Goal: Obtain resource: Obtain resource

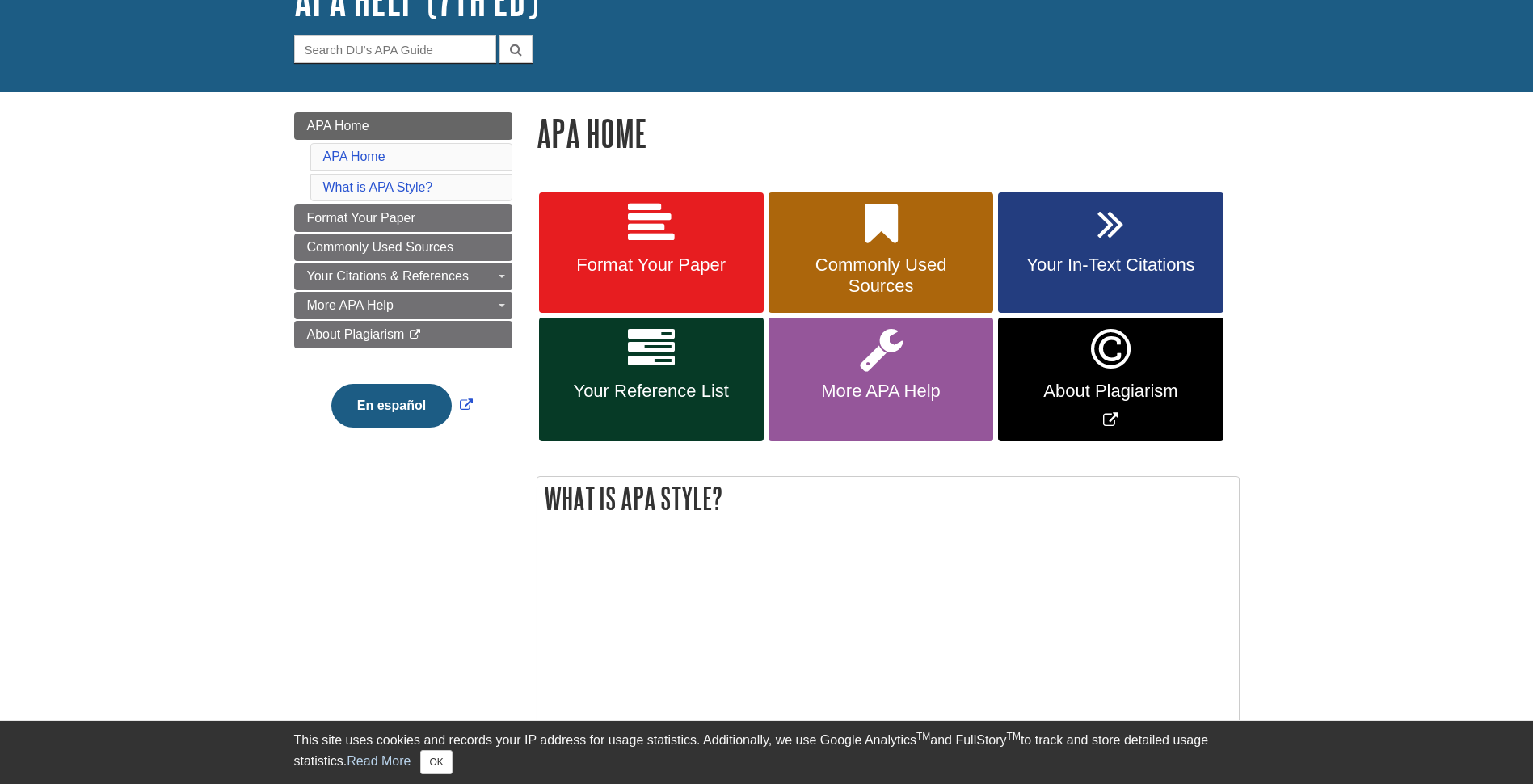
scroll to position [243, 0]
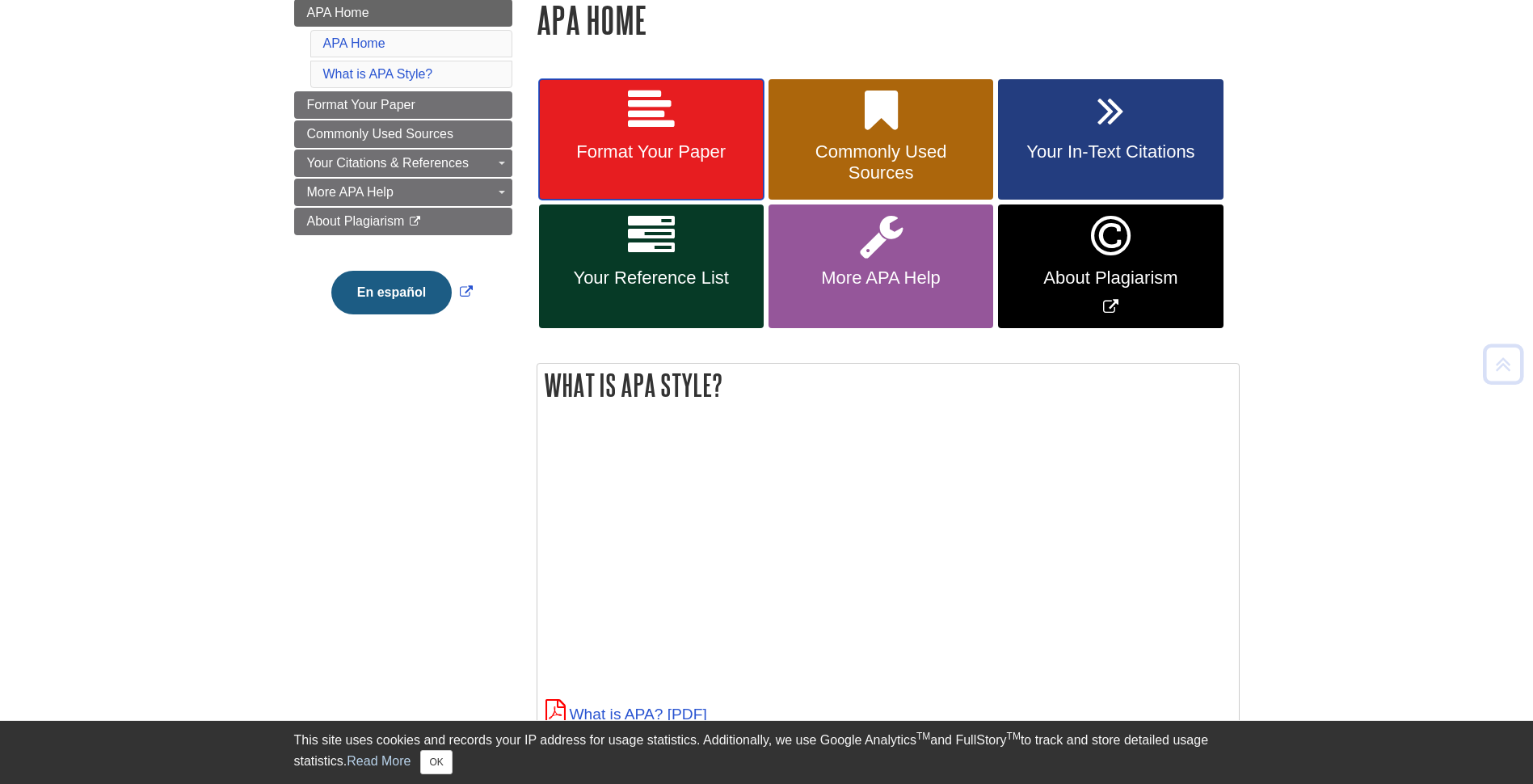
click at [680, 130] on link "Format Your Paper" at bounding box center [651, 140] width 225 height 121
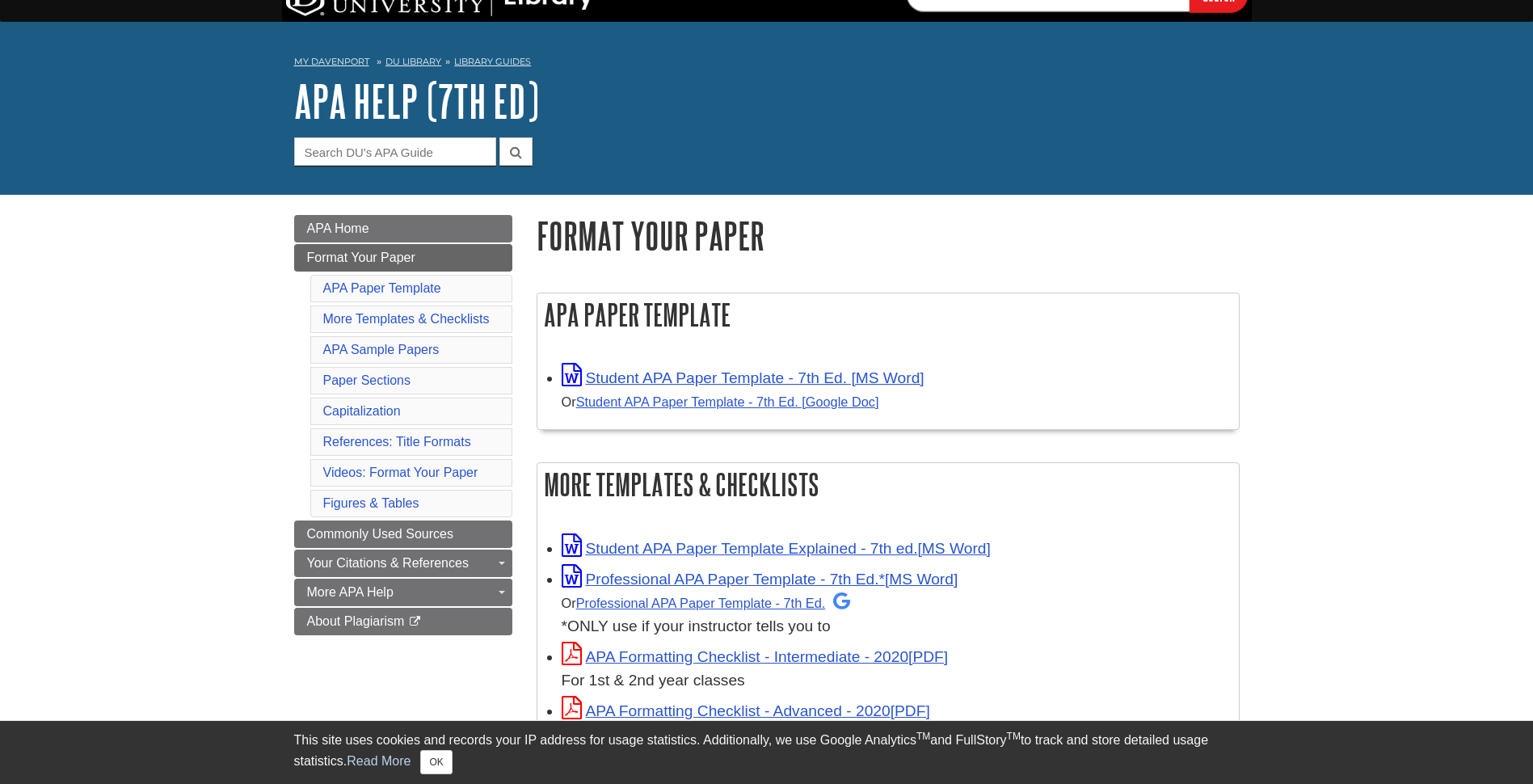
scroll to position [81, 0]
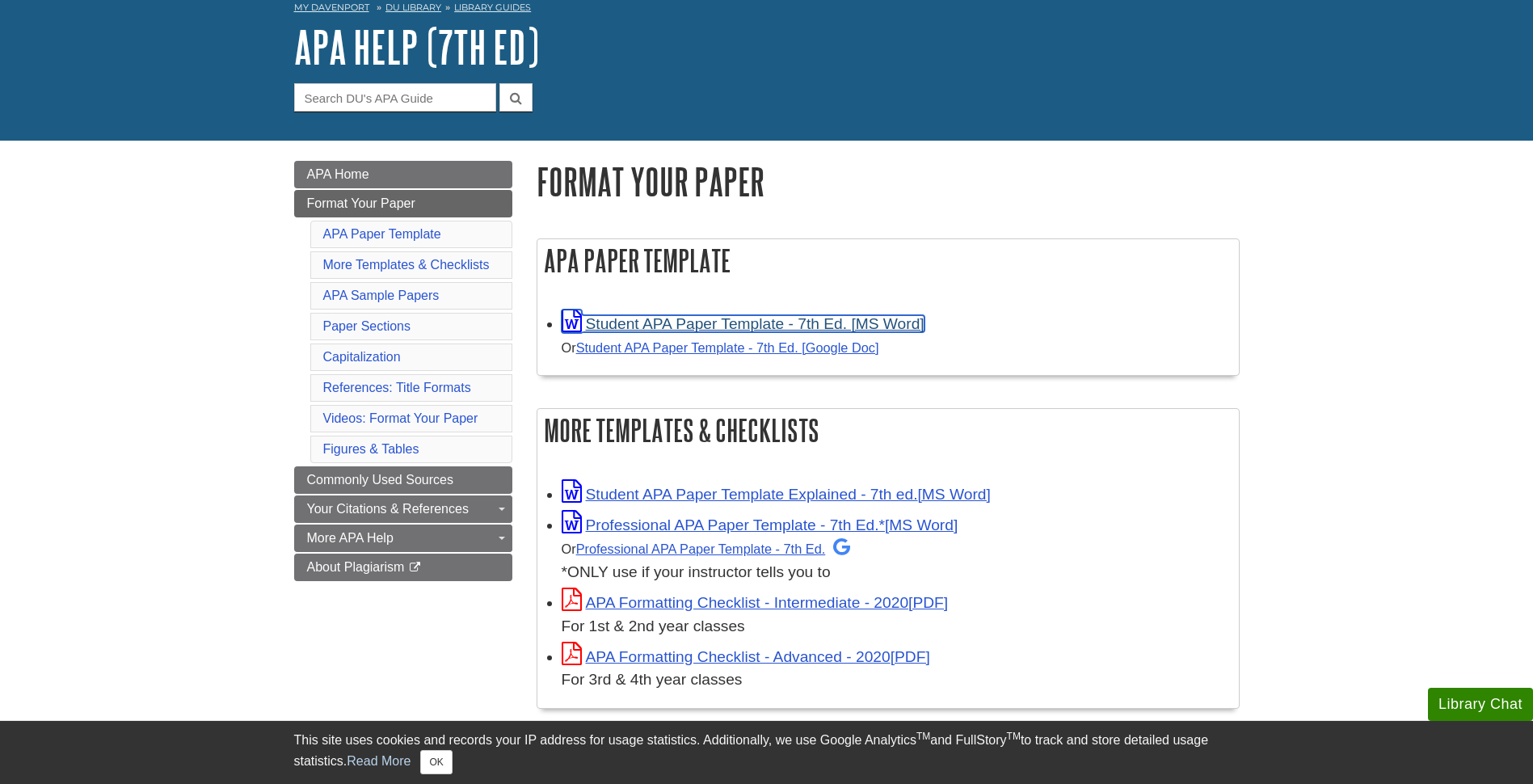
click at [776, 321] on link "Student APA Paper Template - 7th Ed. [MS Word]" at bounding box center [744, 323] width 363 height 17
click at [1091, 376] on div "APA Paper Template Student APA Paper Template - 7th Ed. [MS Word] Or Student AP…" at bounding box center [887, 306] width 703 height 138
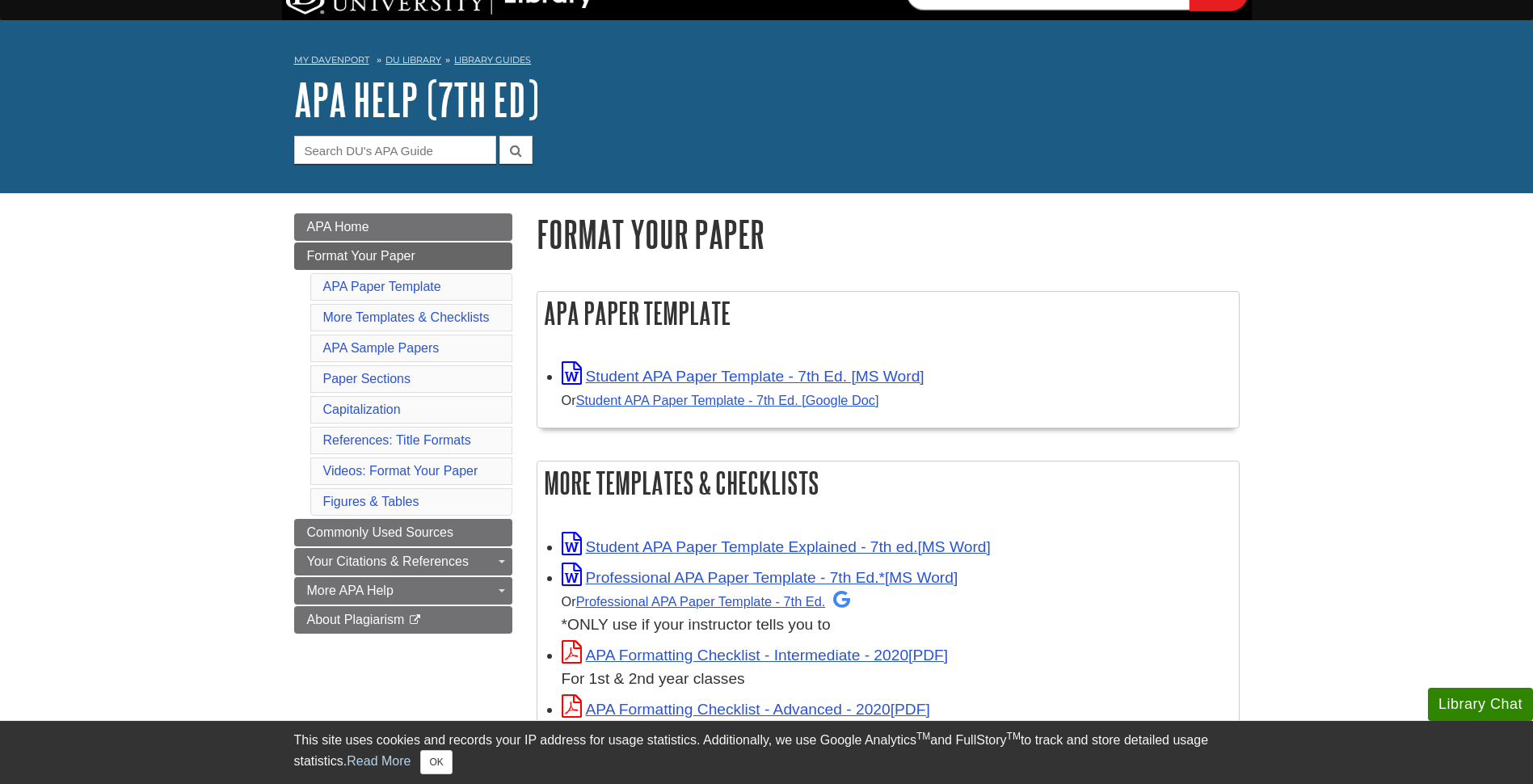
scroll to position [0, 0]
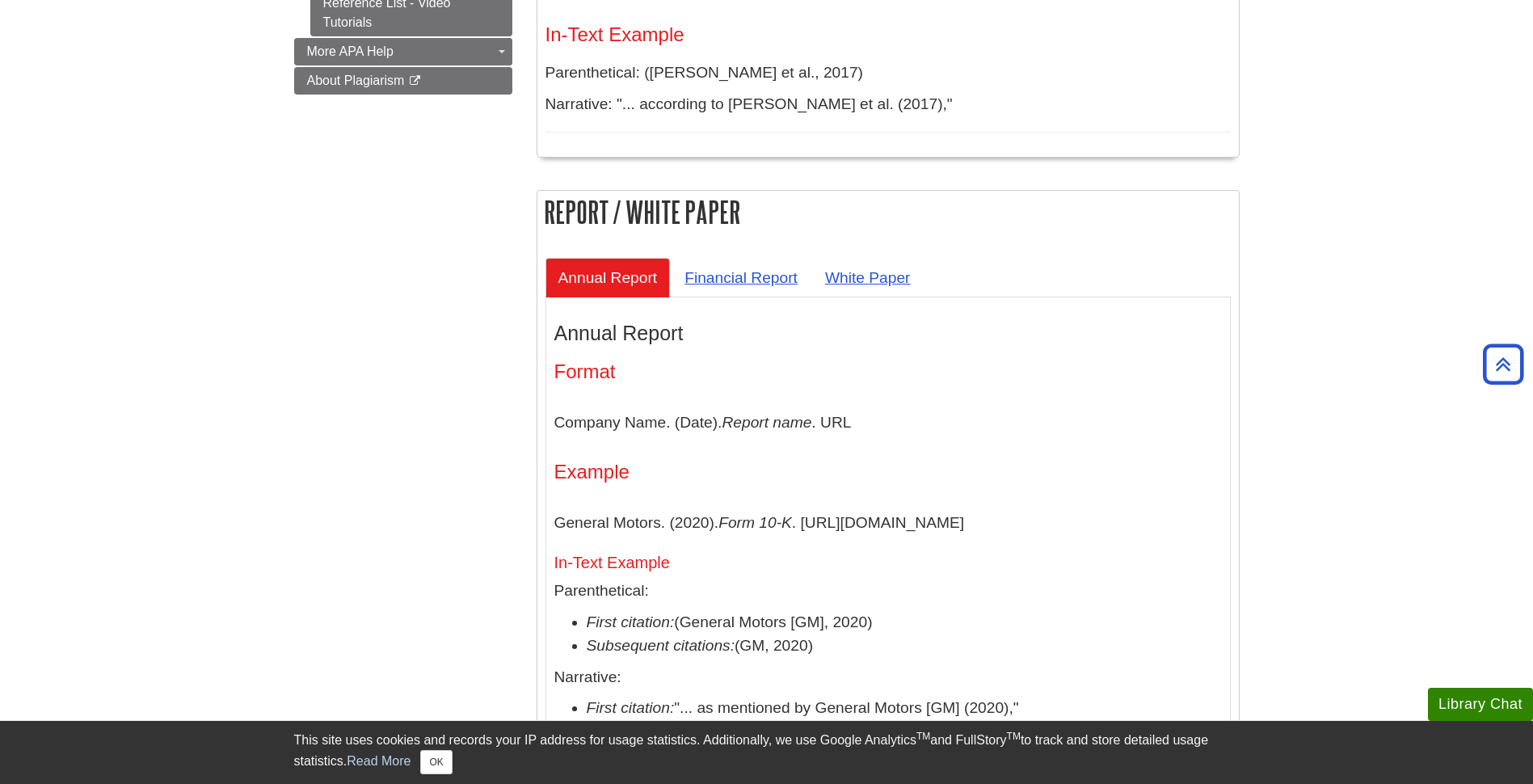
scroll to position [1131, 0]
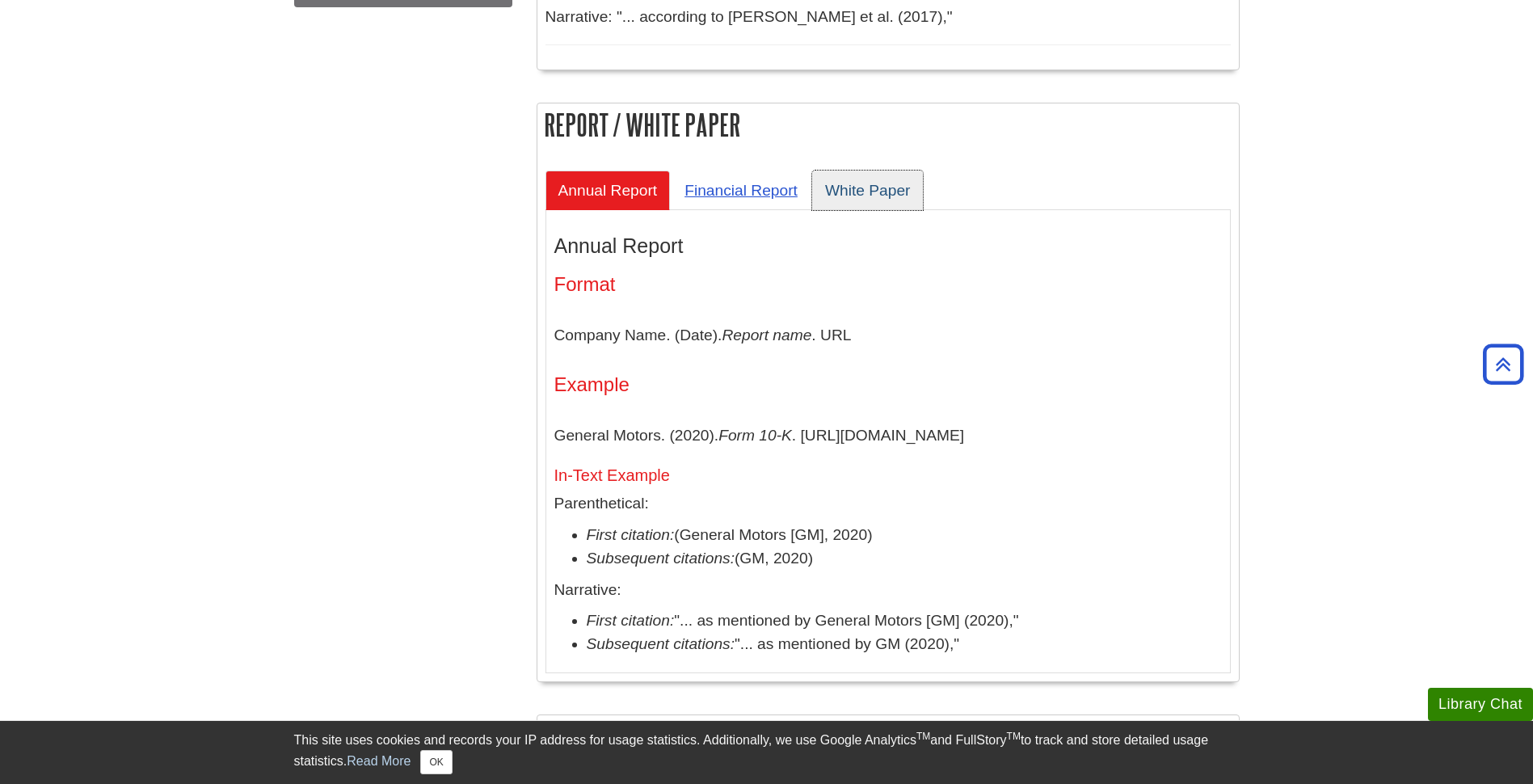
click at [860, 181] on link "White Paper" at bounding box center [868, 190] width 111 height 40
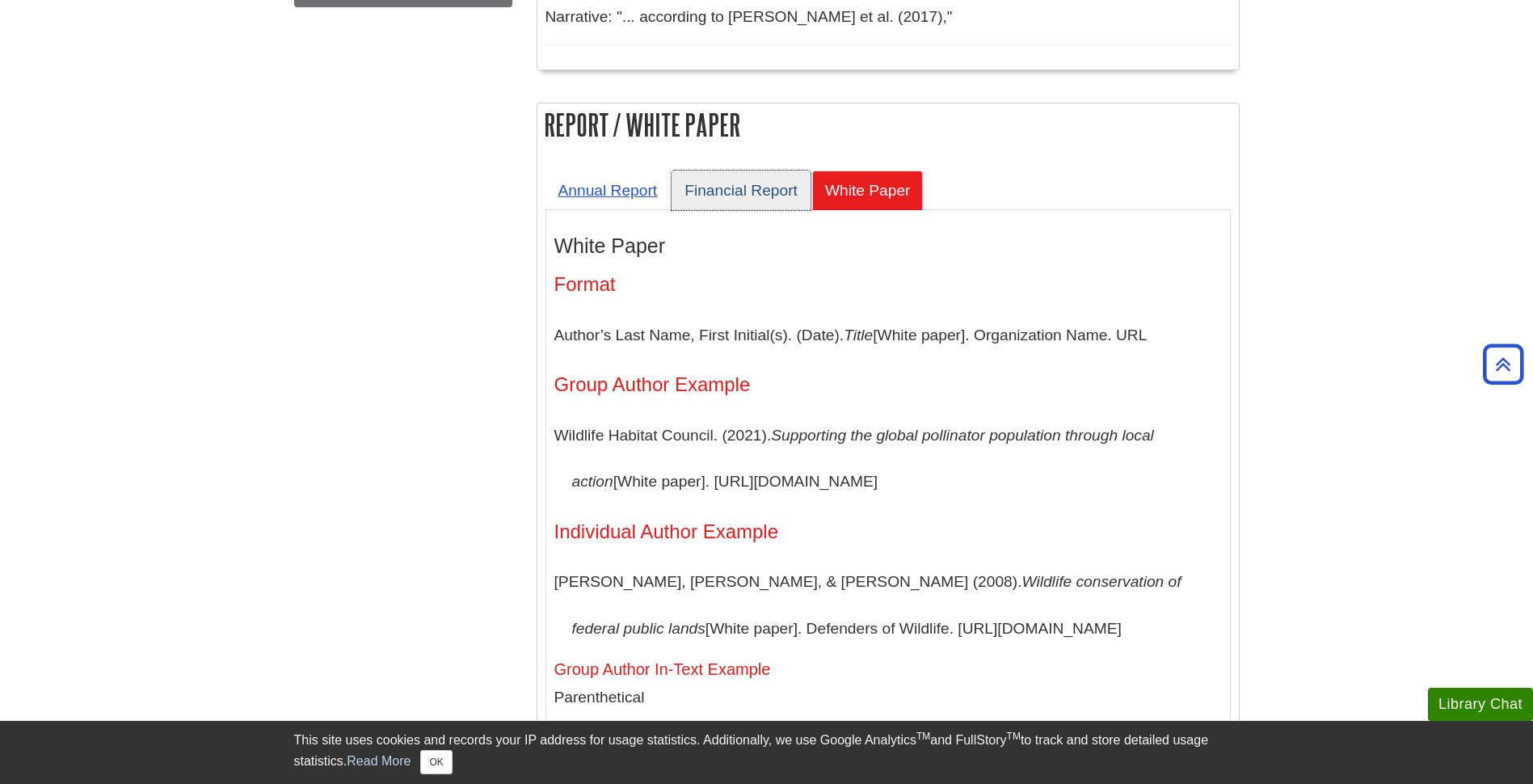
click at [788, 172] on link "Financial Report" at bounding box center [741, 190] width 139 height 40
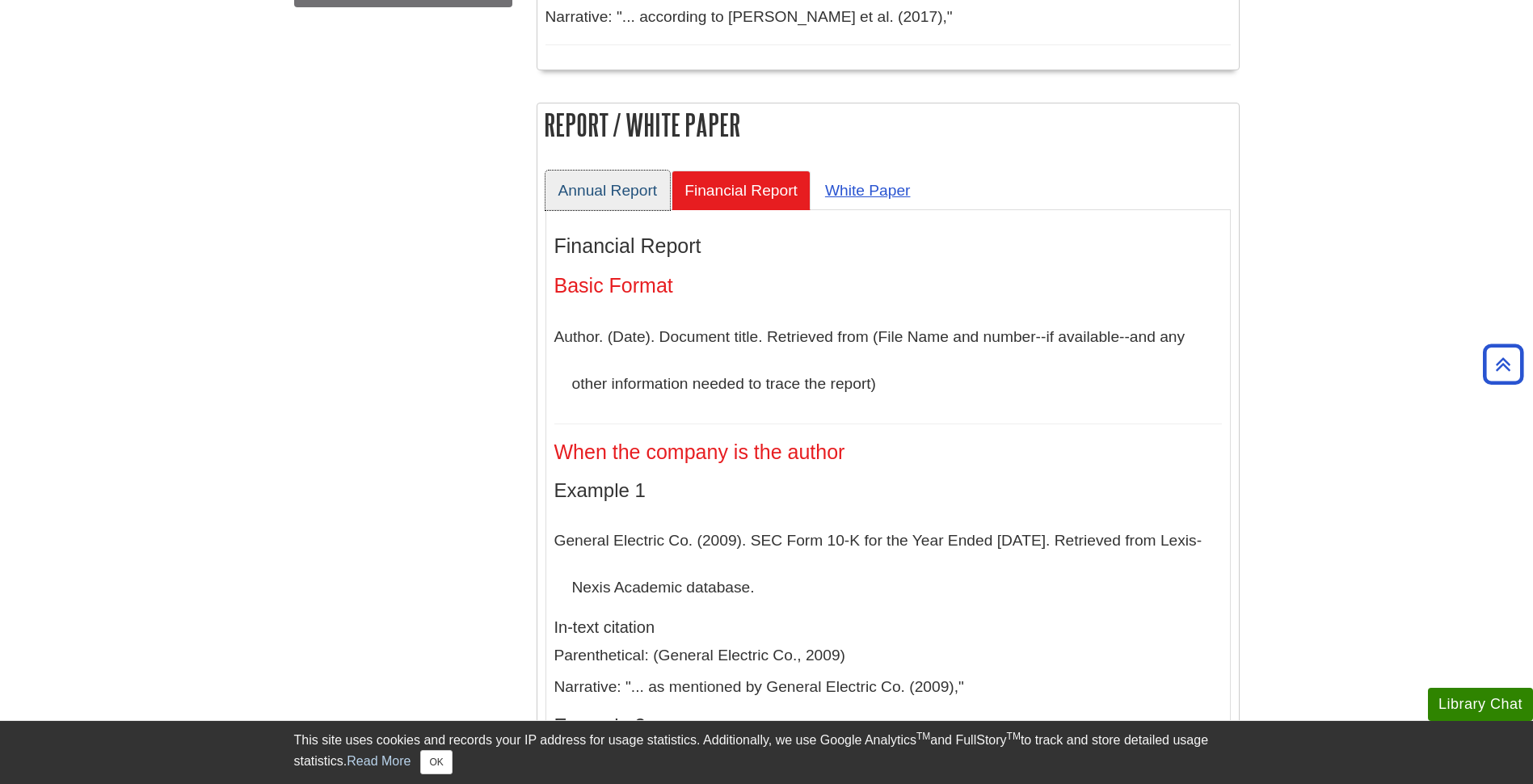
click at [613, 181] on link "Annual Report" at bounding box center [608, 190] width 125 height 40
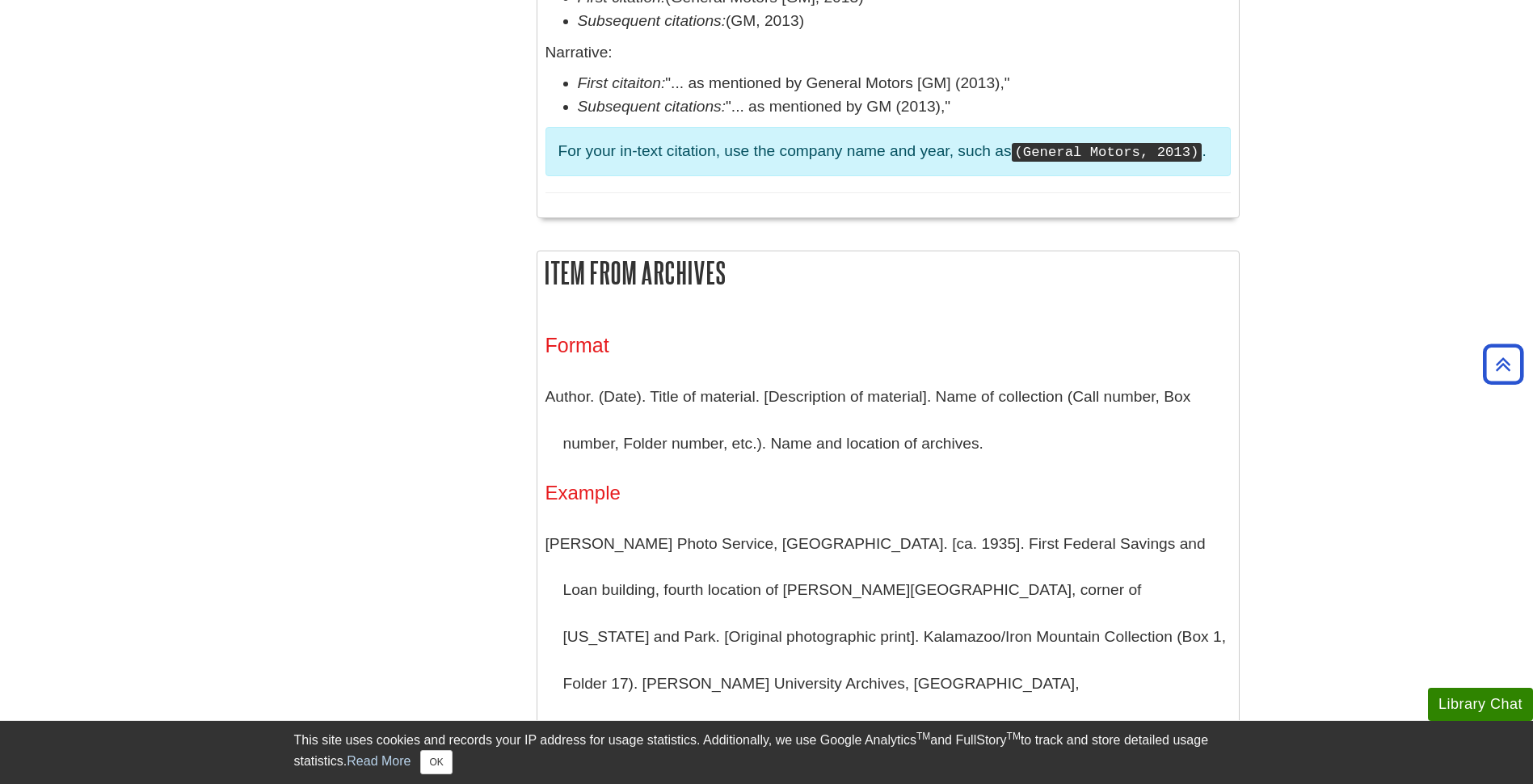
scroll to position [2989, 0]
